Goal: Use online tool/utility: Utilize a website feature to perform a specific function

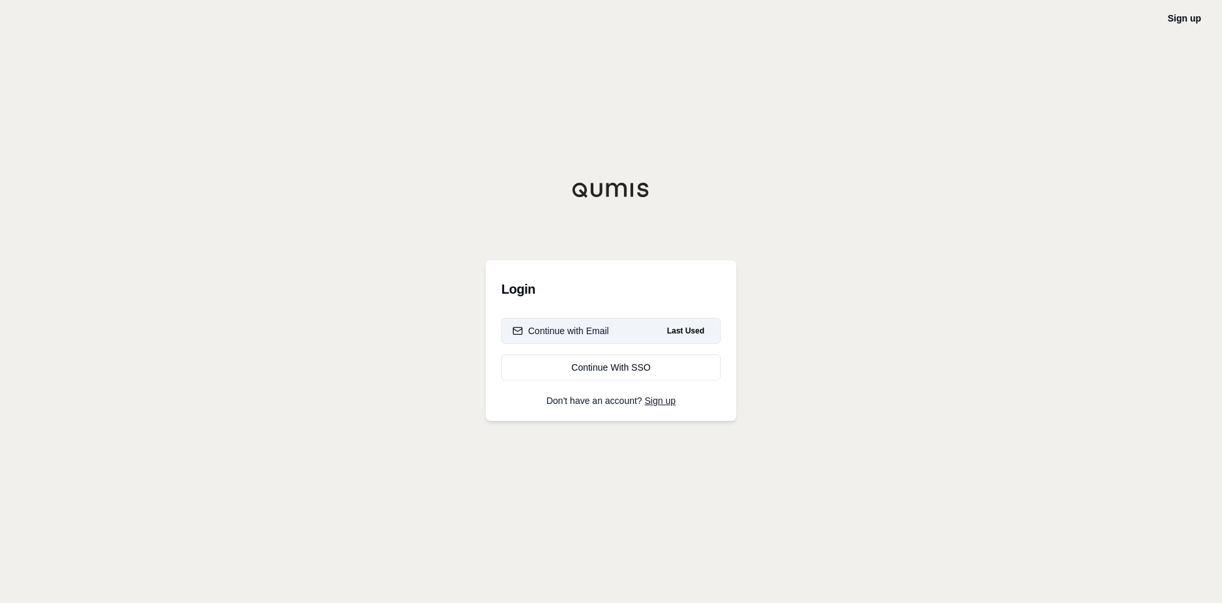
click at [549, 331] on div "Continue with Email" at bounding box center [560, 330] width 97 height 13
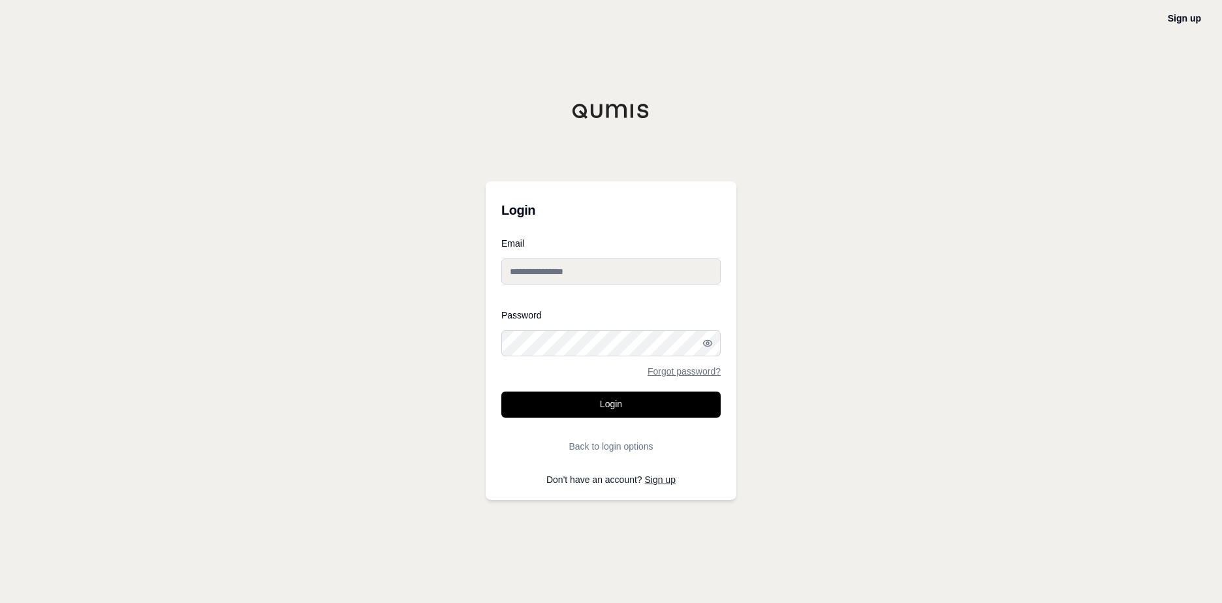
click at [515, 279] on input "Email" at bounding box center [610, 271] width 219 height 26
type input "**********"
click at [626, 403] on button "Login" at bounding box center [610, 405] width 219 height 26
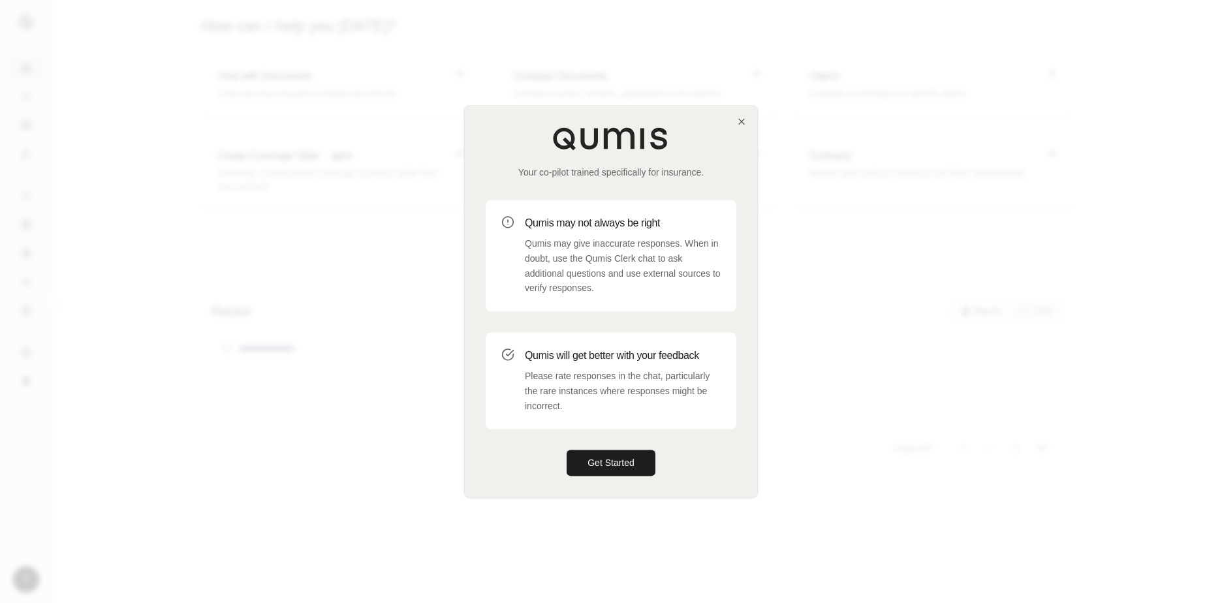
drag, startPoint x: 595, startPoint y: 455, endPoint x: 585, endPoint y: 392, distance: 64.2
click at [595, 455] on button "Get Started" at bounding box center [610, 463] width 89 height 26
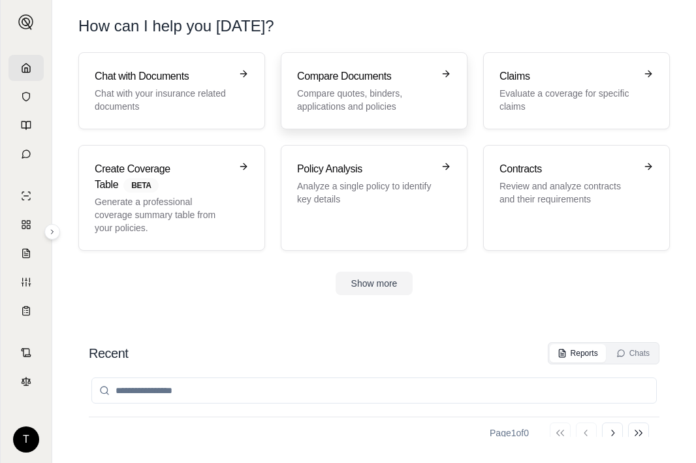
click at [367, 80] on h3 "Compare Documents" at bounding box center [365, 77] width 136 height 16
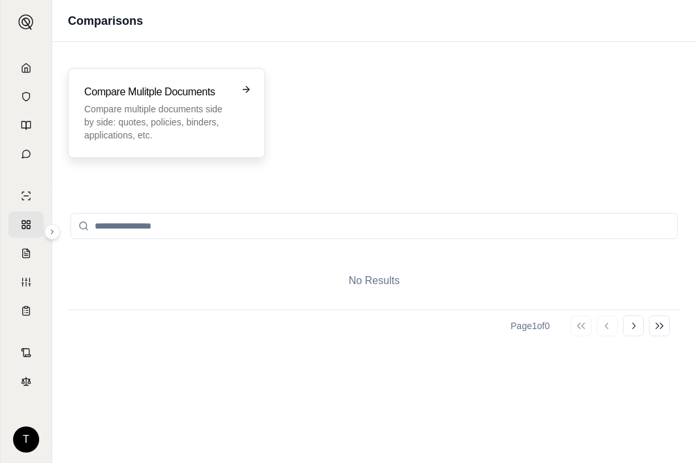
click at [173, 112] on p "Compare multiple documents side by side: quotes, policies, binders, application…" at bounding box center [157, 121] width 146 height 39
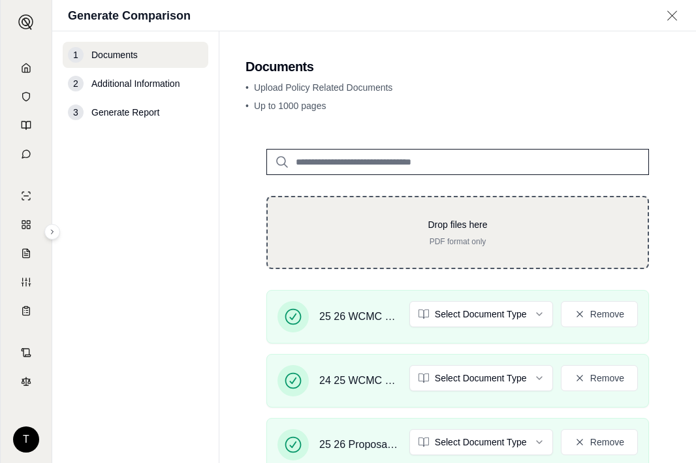
scroll to position [131, 0]
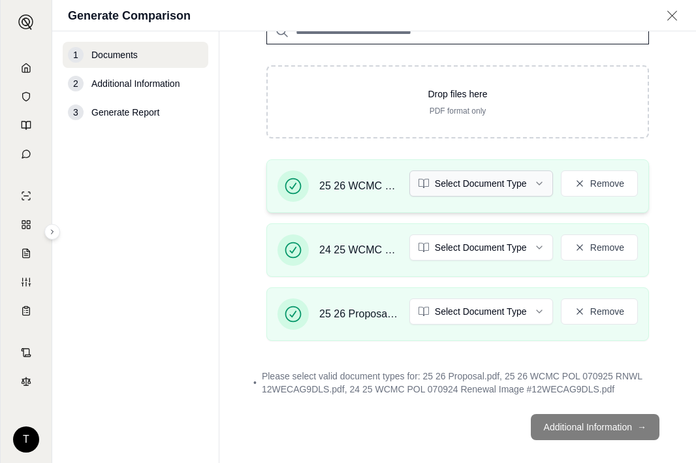
click at [527, 177] on html "T Generate Comparison 1 Documents 2 Additional Information 3 Generate Report Do…" at bounding box center [348, 231] width 696 height 463
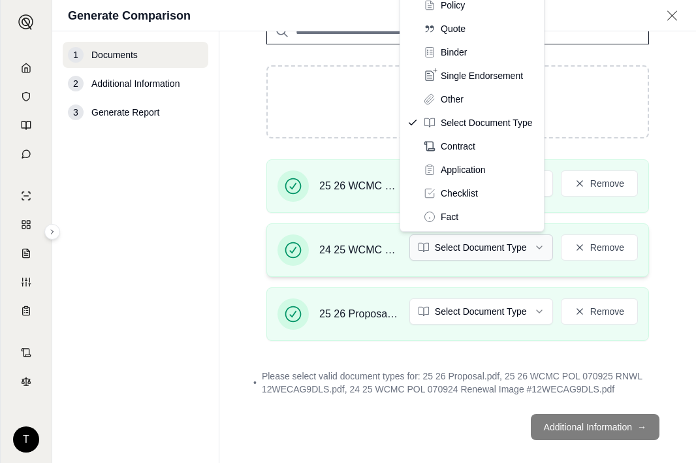
click at [531, 245] on html "T Generate Comparison 1 Documents 2 Additional Information 3 Generate Report Do…" at bounding box center [348, 231] width 696 height 463
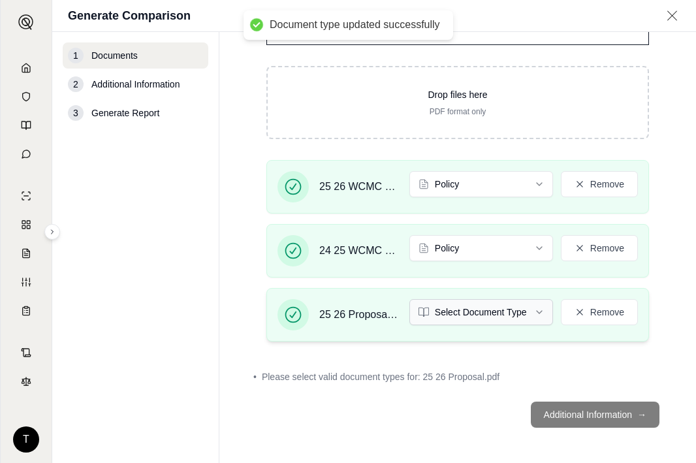
click at [534, 308] on html "Document type updated successfully Document type updated successfully T Generat…" at bounding box center [348, 231] width 696 height 463
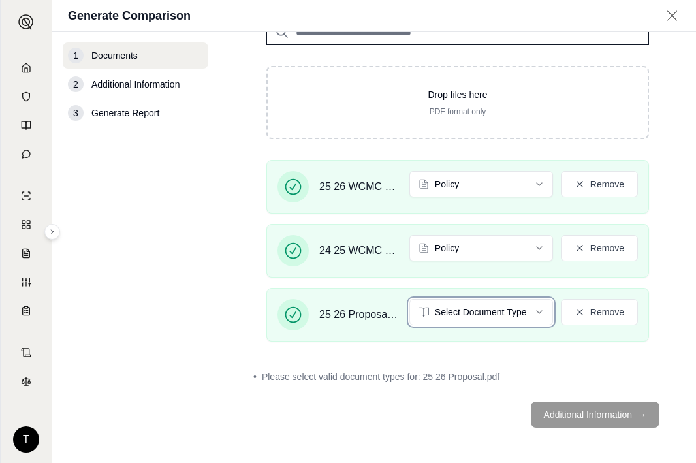
scroll to position [95, 0]
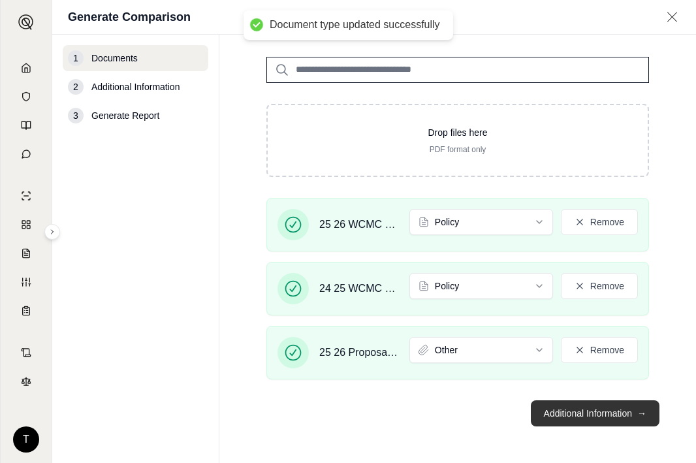
click at [564, 405] on button "Additional Information →" at bounding box center [595, 413] width 129 height 26
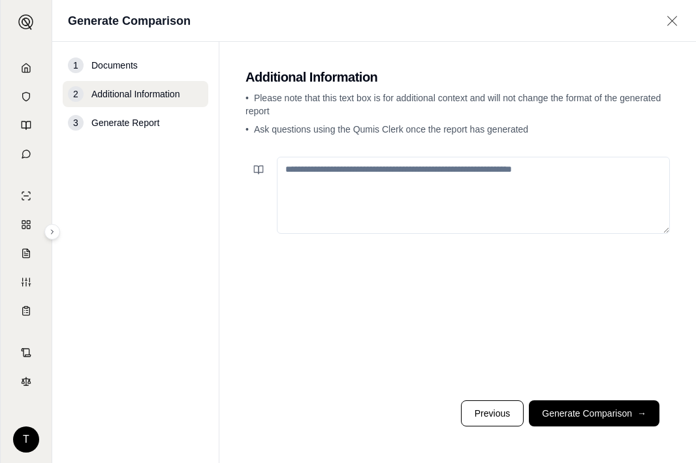
paste textarea "**********"
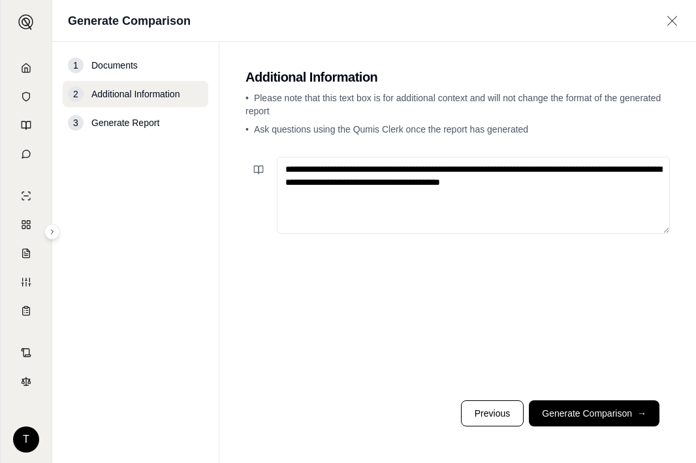
drag, startPoint x: 446, startPoint y: 170, endPoint x: 471, endPoint y: 170, distance: 24.8
click at [471, 170] on textarea "**********" at bounding box center [473, 195] width 393 height 77
drag, startPoint x: 352, startPoint y: 183, endPoint x: 425, endPoint y: 183, distance: 72.4
click at [425, 183] on textarea "**********" at bounding box center [473, 195] width 393 height 77
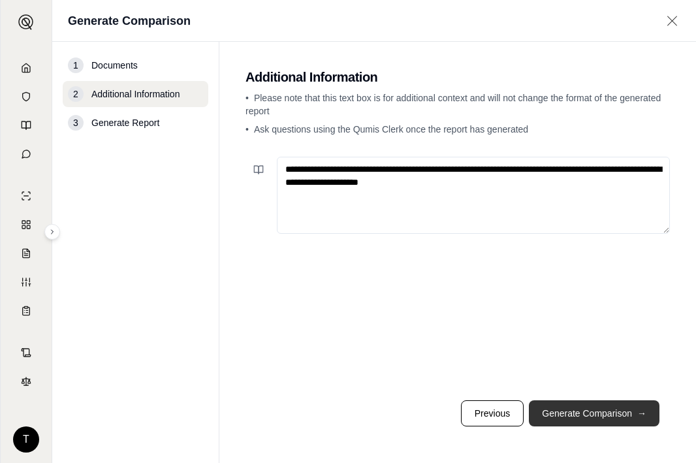
type textarea "**********"
click at [560, 414] on button "Generate Comparison →" at bounding box center [594, 413] width 131 height 26
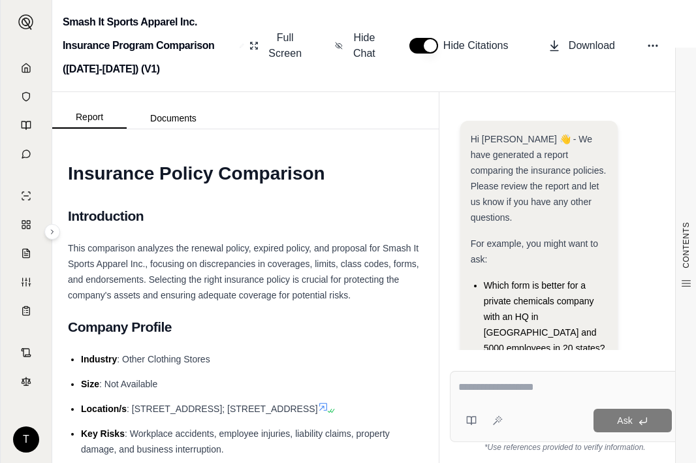
scroll to position [345, 0]
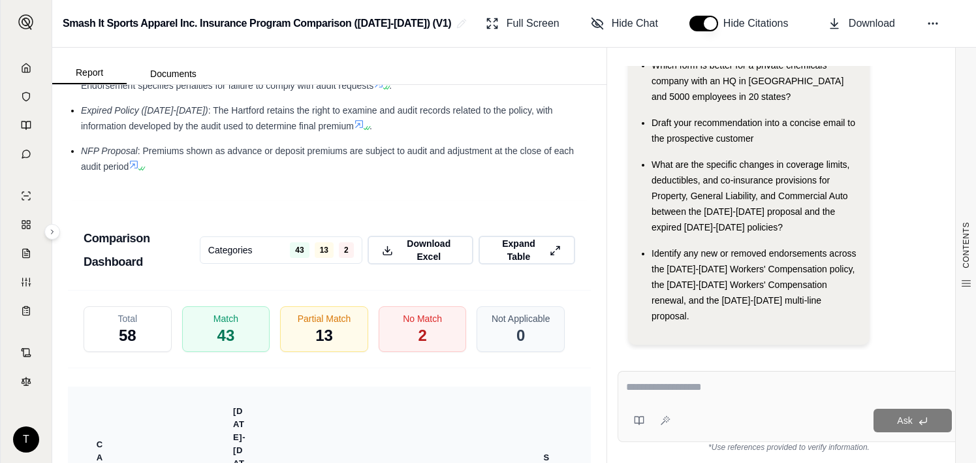
scroll to position [2400, 0]
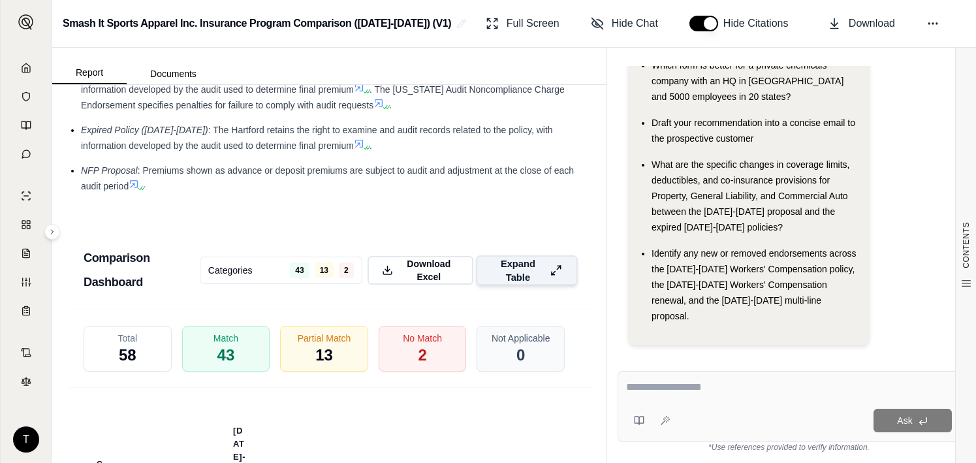
click at [553, 283] on button "Expand Table" at bounding box center [526, 270] width 101 height 30
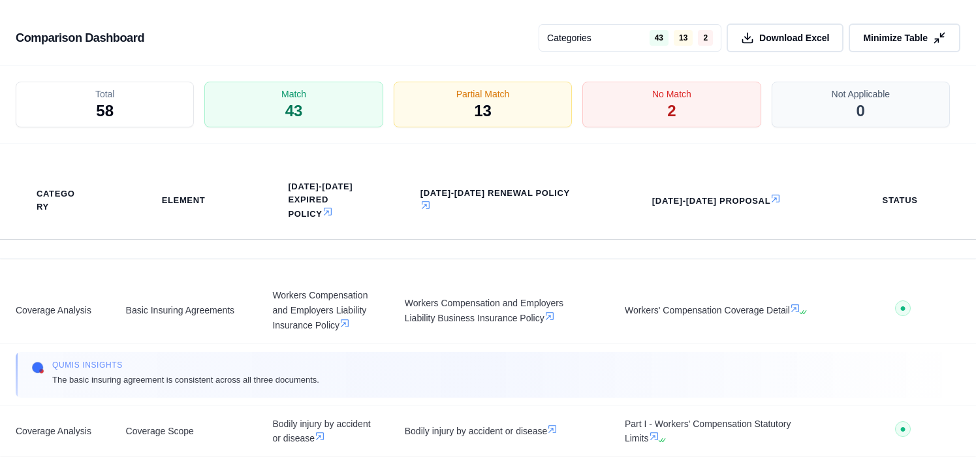
scroll to position [2173, 0]
click at [486, 106] on span "13" at bounding box center [482, 111] width 18 height 22
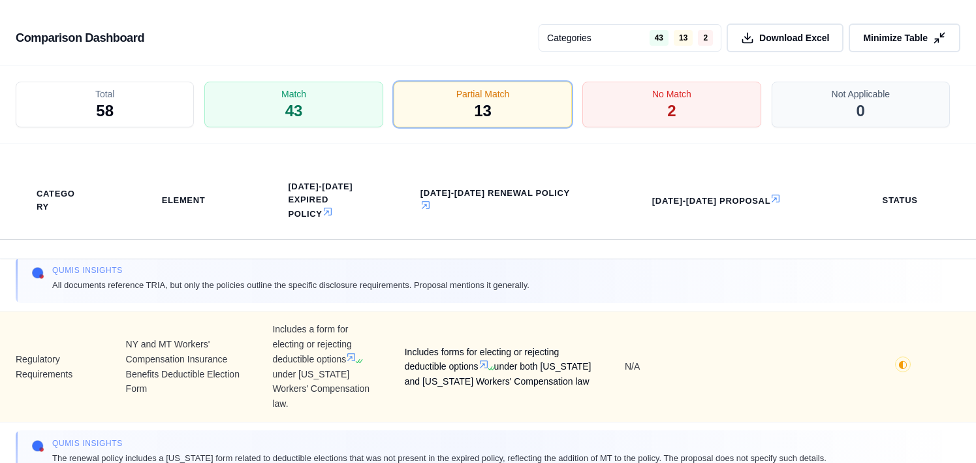
scroll to position [2106, 0]
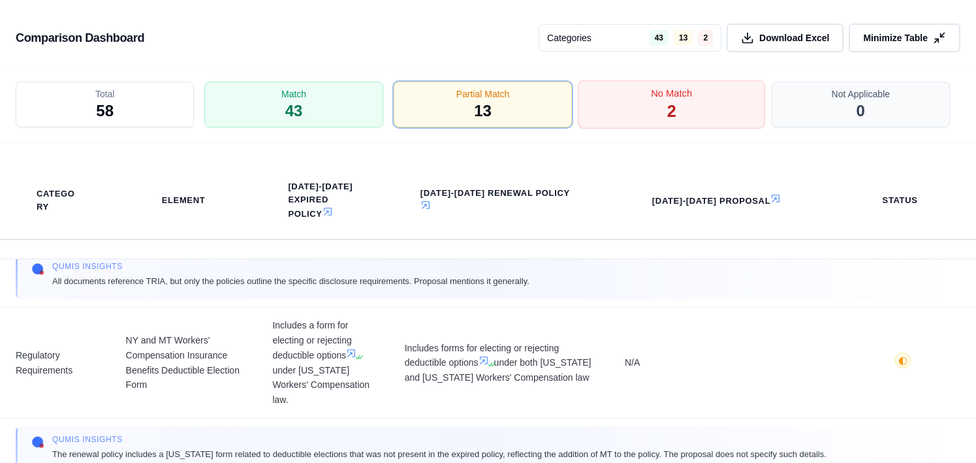
click at [466, 112] on div "Partial Match 13" at bounding box center [482, 105] width 178 height 46
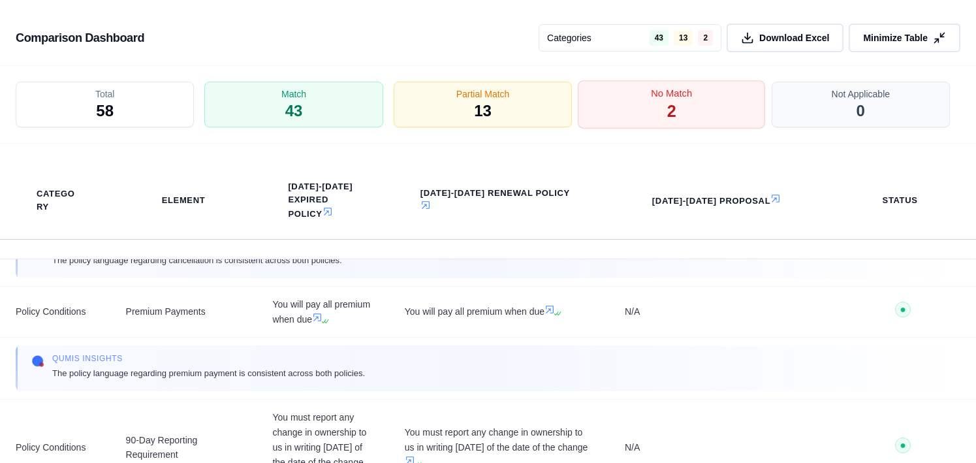
click at [615, 103] on div "No Match 2" at bounding box center [671, 105] width 187 height 48
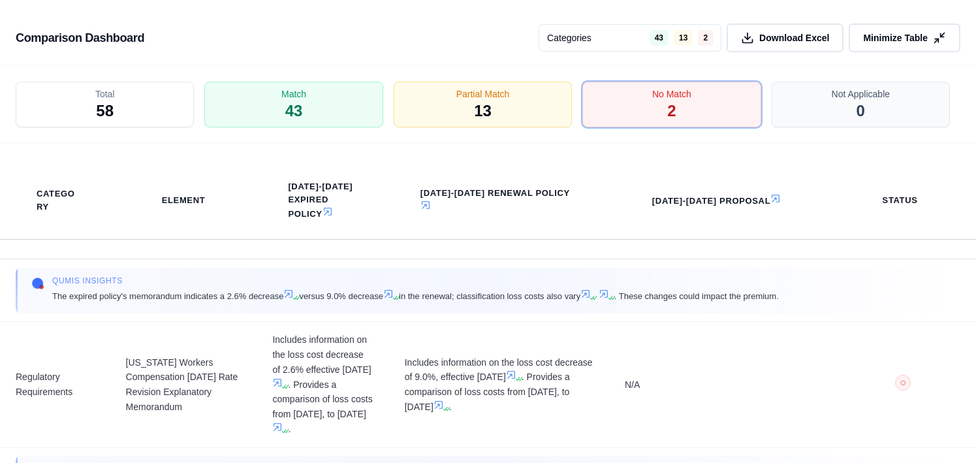
scroll to position [131, 0]
